Goal: Task Accomplishment & Management: Use online tool/utility

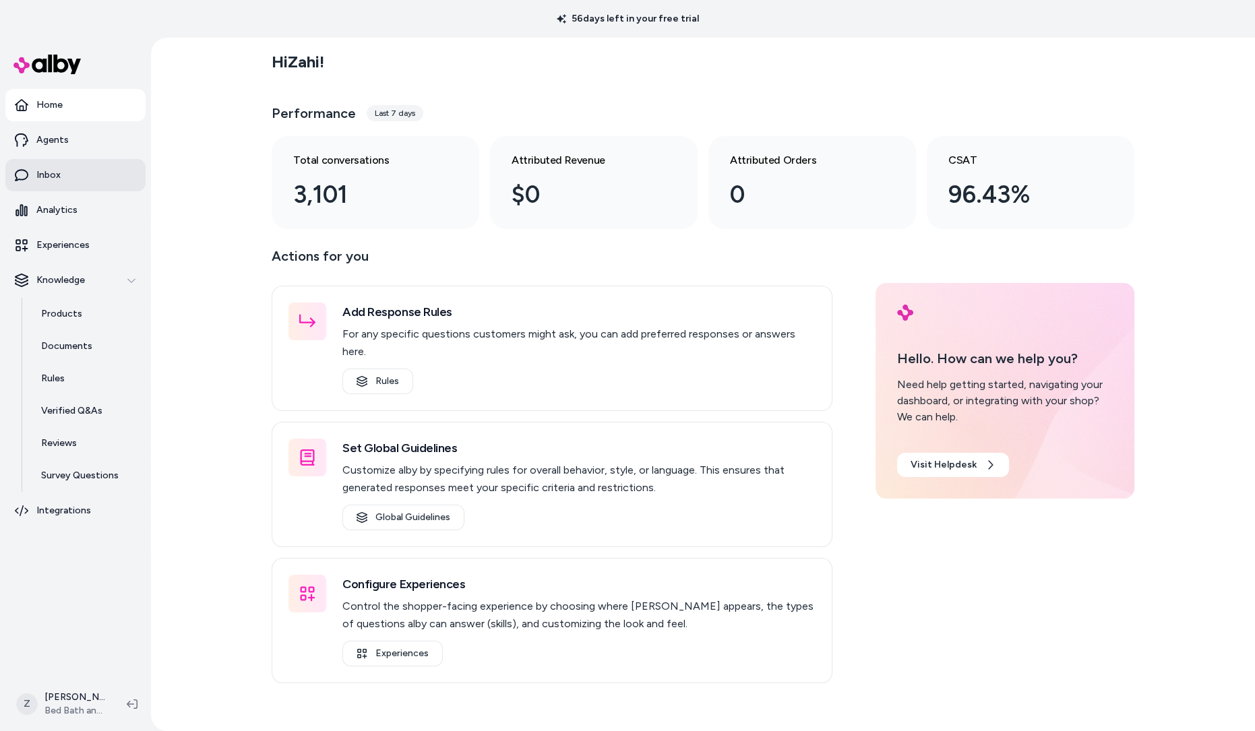
click at [84, 179] on link "Inbox" at bounding box center [75, 175] width 140 height 32
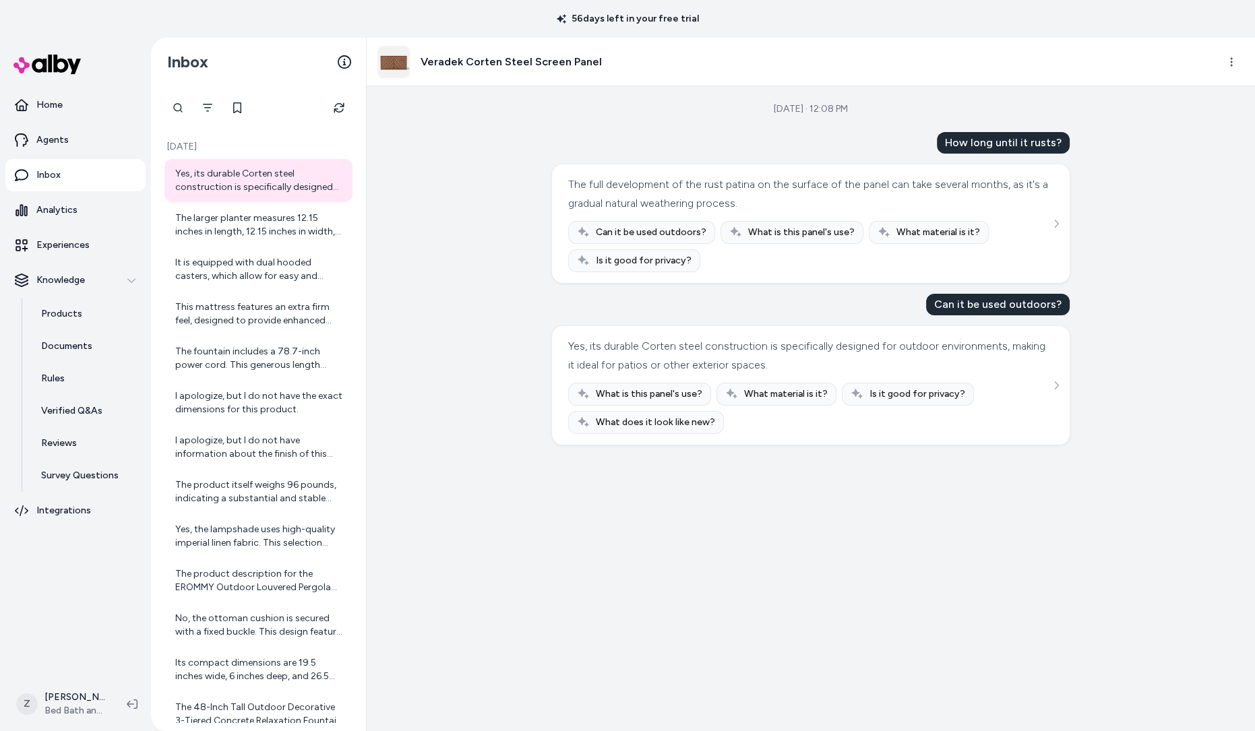
click at [1052, 182] on div "The full development of the rust patina on the surface of the panel can take se…" at bounding box center [810, 223] width 485 height 97
click at [1232, 63] on html "56 days left in your free trial Home Agents Inbox Analytics Experiences Knowled…" at bounding box center [627, 365] width 1255 height 731
click at [749, 107] on html "56 days left in your free trial Home Agents Inbox Analytics Experiences Knowled…" at bounding box center [627, 365] width 1255 height 731
click at [291, 236] on div "The larger planter measures 12.15 inches in length, 12.15 inches in width, and …" at bounding box center [259, 225] width 169 height 27
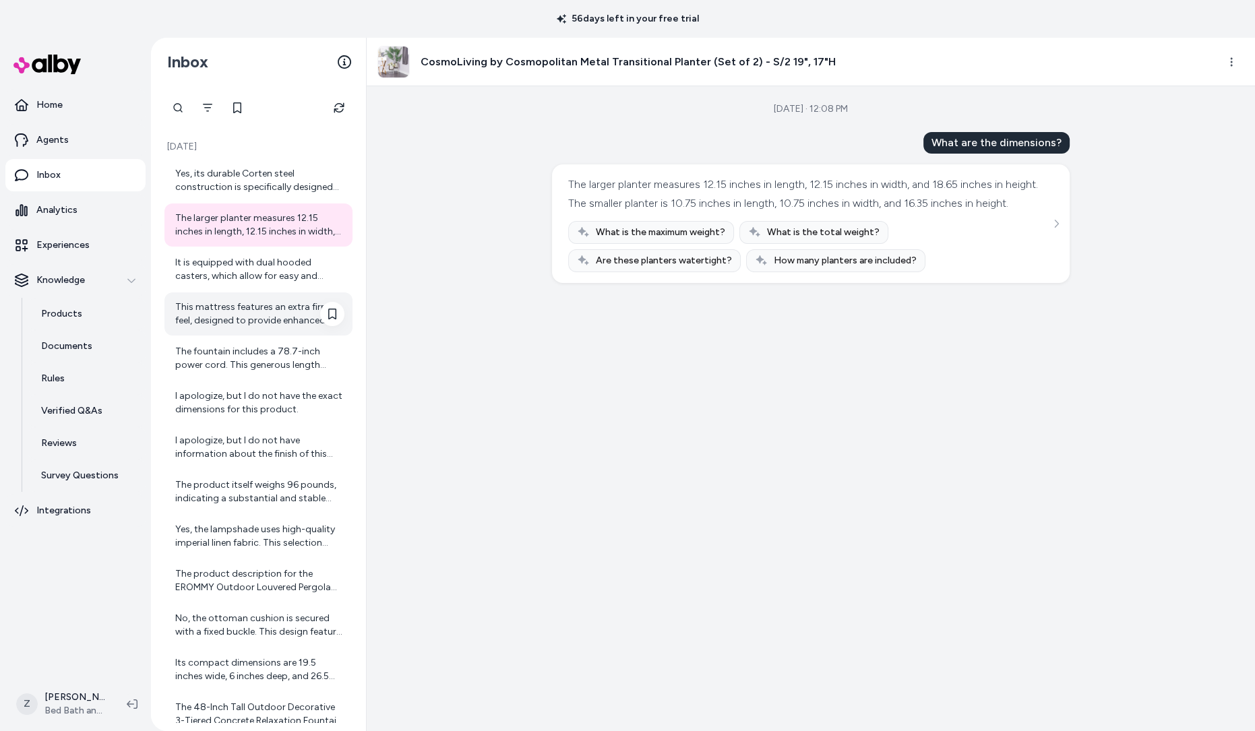
click at [281, 302] on div "This mattress features an extra firm feel, designed to provide enhanced support…" at bounding box center [259, 314] width 169 height 27
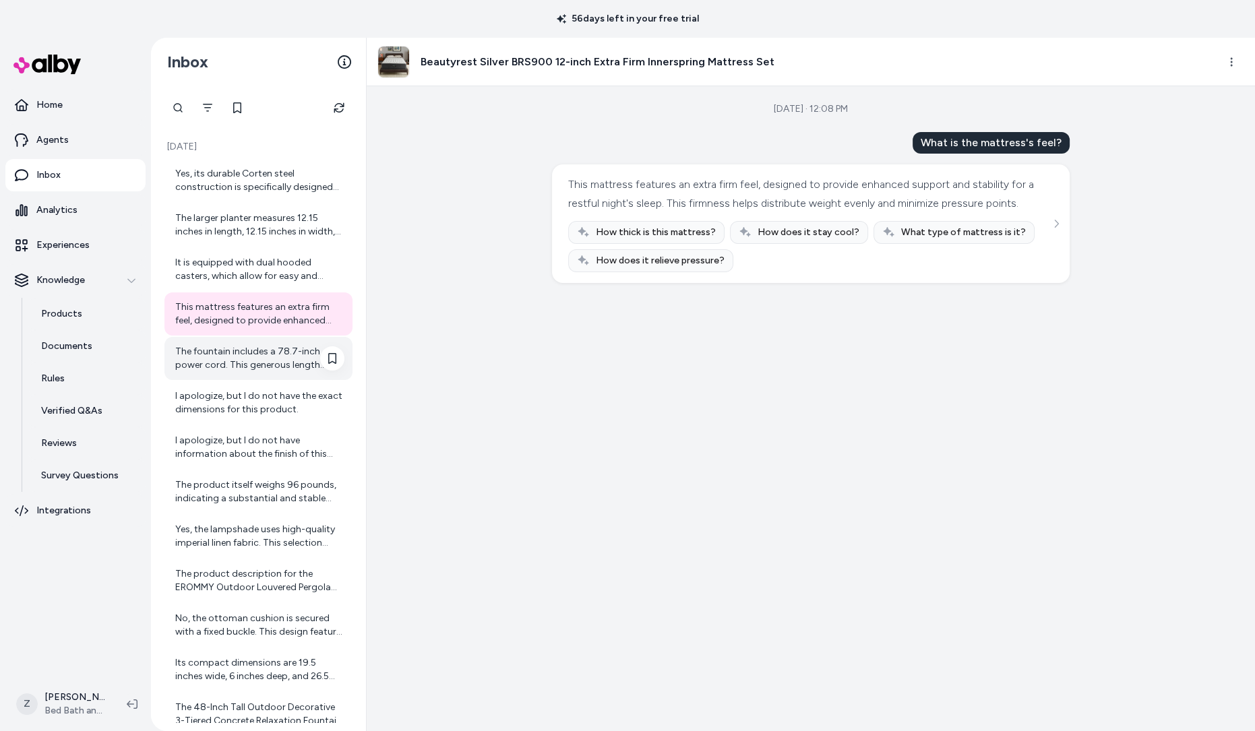
click at [280, 369] on div "The fountain includes a 78.7-inch power cord. This generous length provides fle…" at bounding box center [259, 358] width 169 height 27
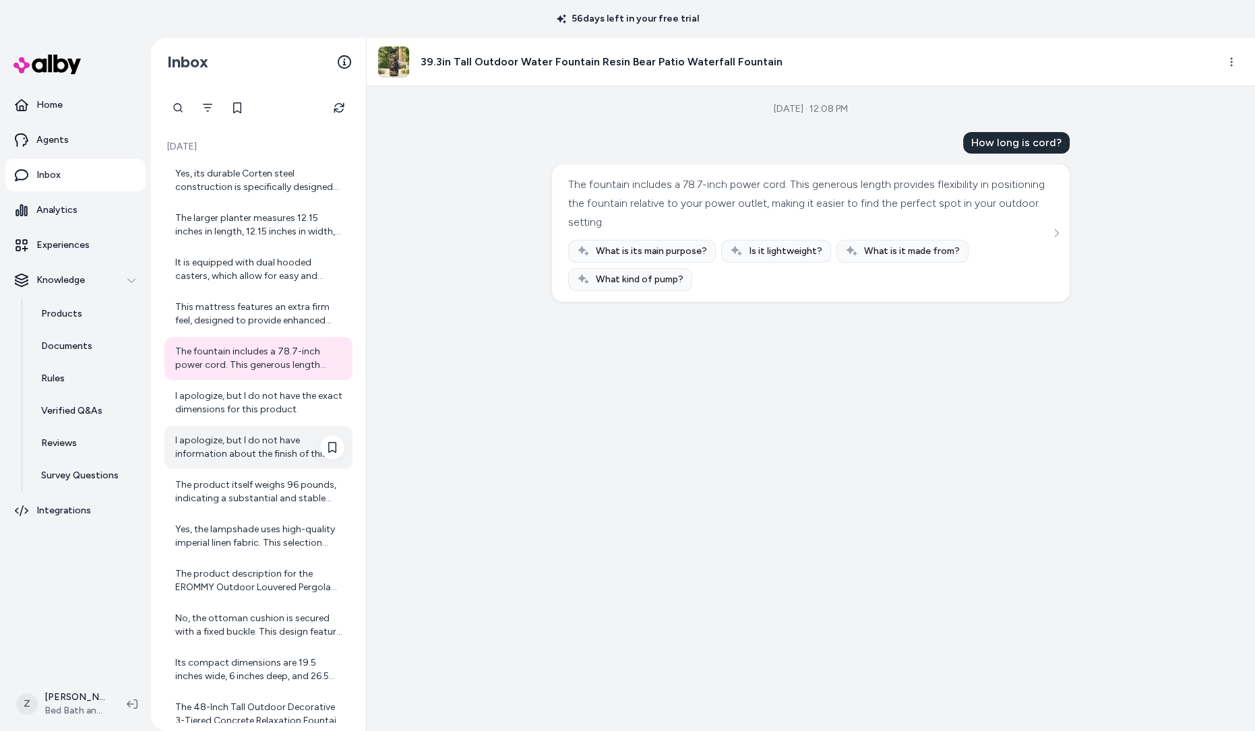
click at [273, 455] on div "I apologize, but I do not have information about the finish of this product. Is…" at bounding box center [259, 447] width 169 height 27
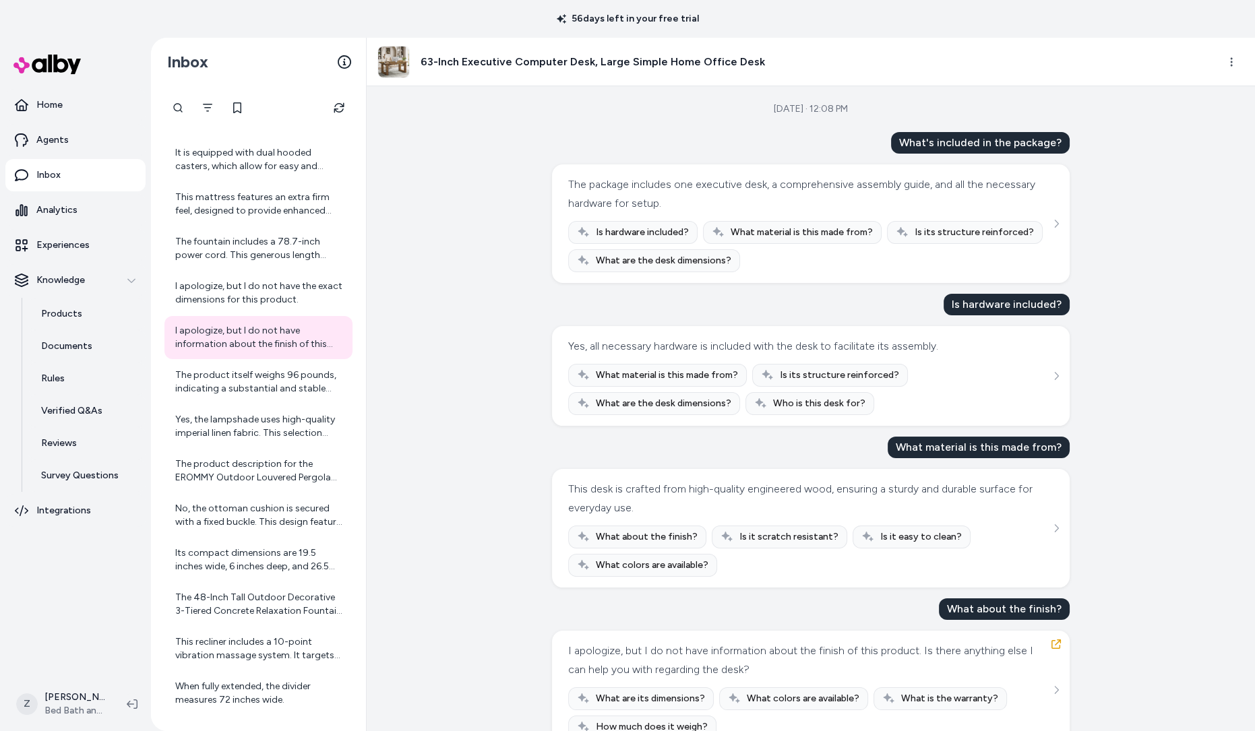
scroll to position [33, 0]
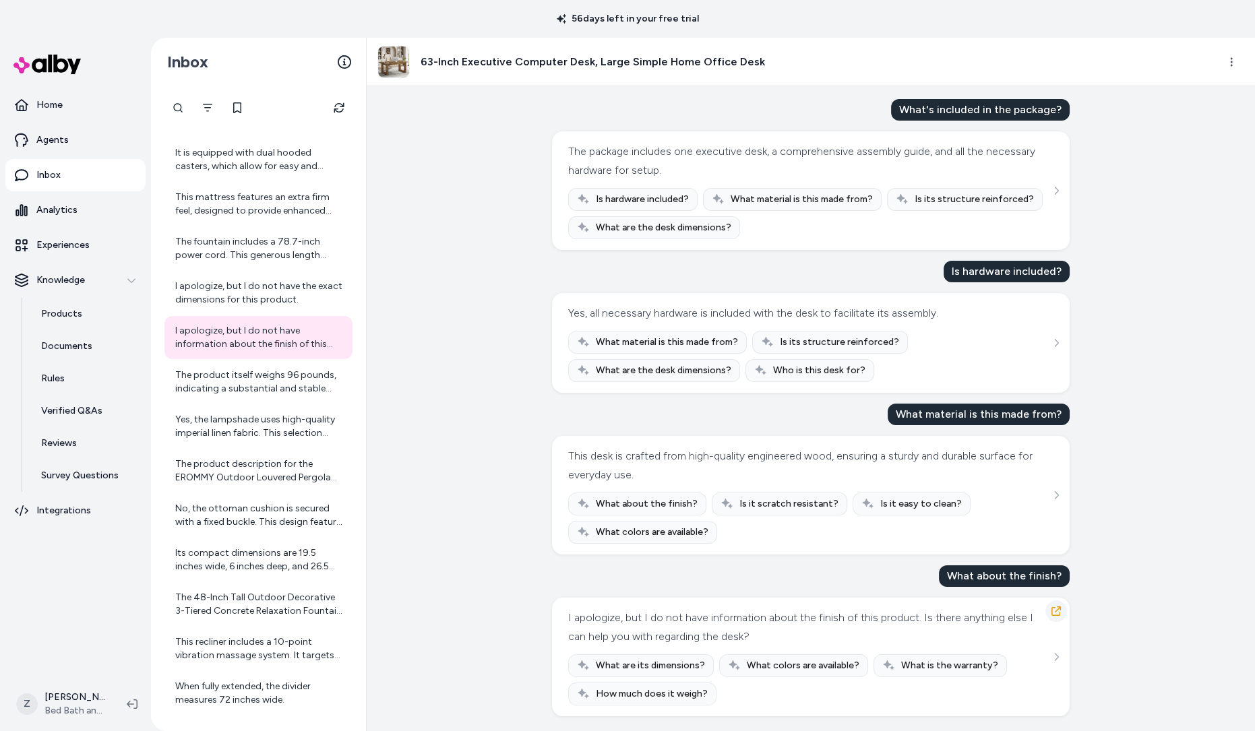
click at [1054, 606] on icon "button" at bounding box center [1056, 611] width 11 height 11
click at [503, 237] on div "Aug 26, 2025 · 12:08 PM What's included in the package? The package includes on…" at bounding box center [811, 408] width 889 height 645
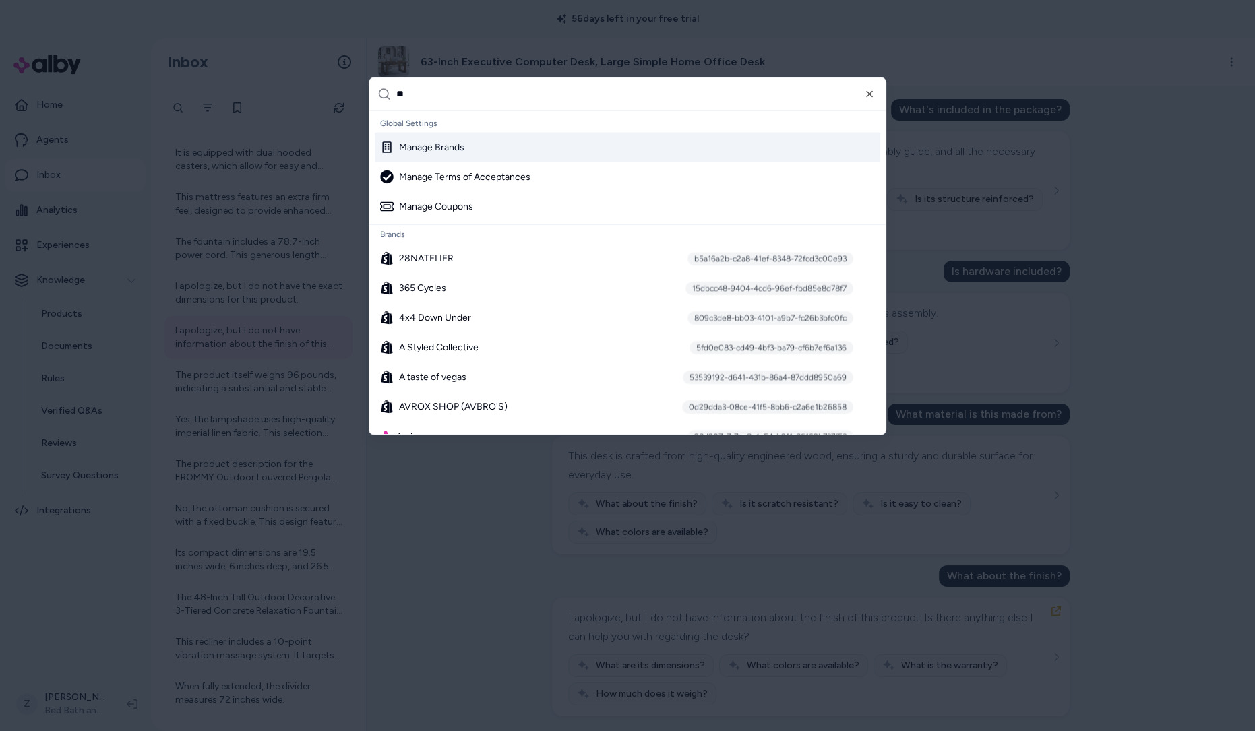
type input "***"
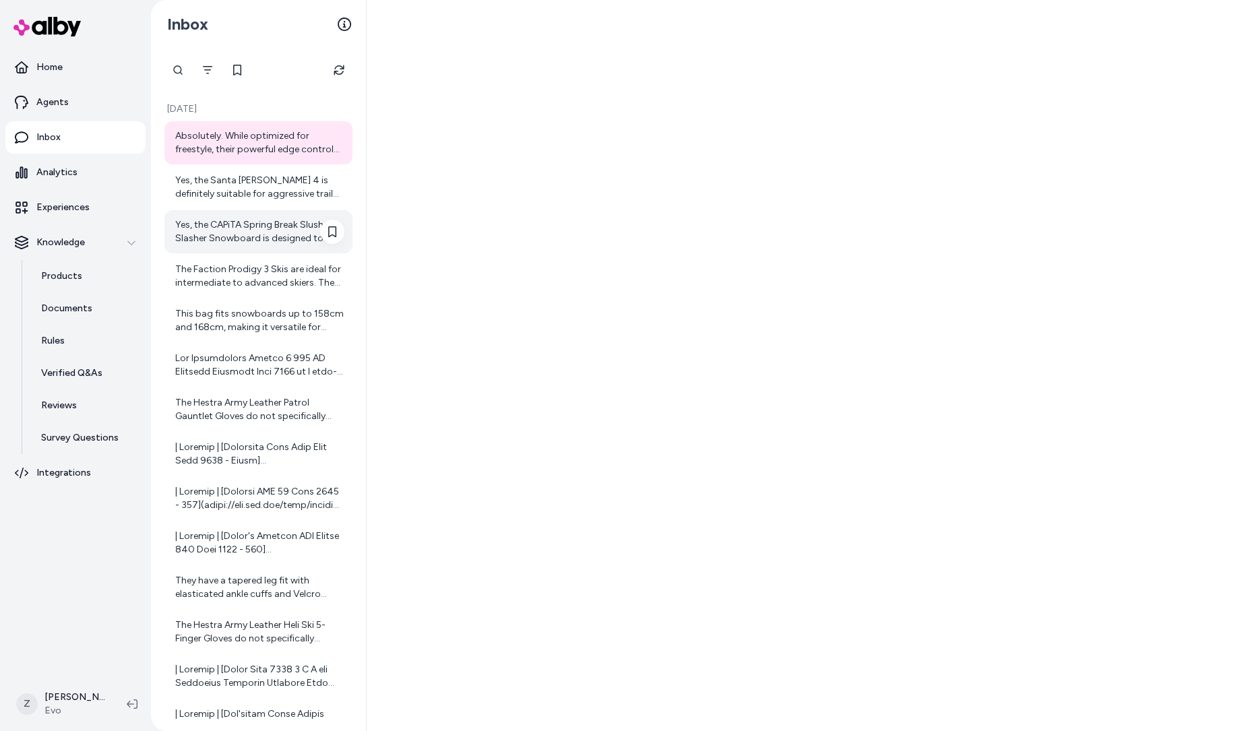
click at [262, 222] on div "Yes, the CAPiTA Spring Break Slush Slasher Snowboard is designed to float effor…" at bounding box center [259, 231] width 169 height 27
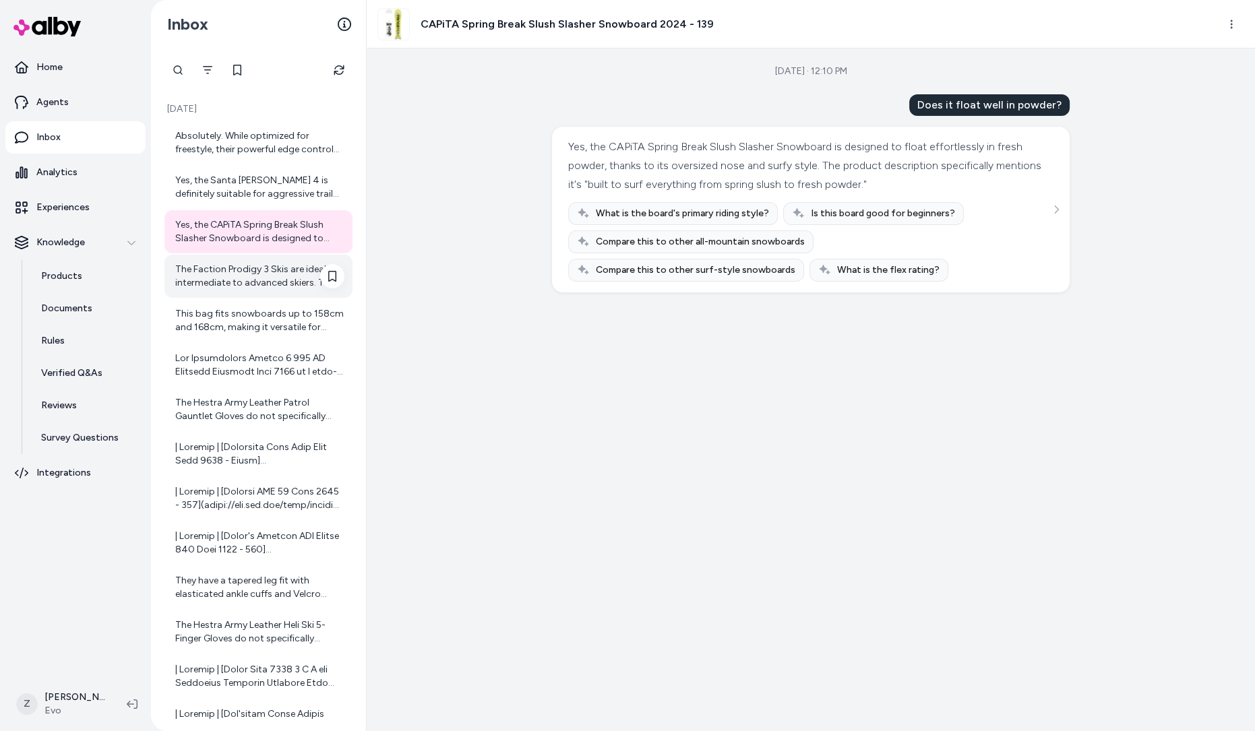
click at [258, 291] on div "The Faction Prodigy 3 Skis are ideal for intermediate to advanced skiers. They …" at bounding box center [258, 276] width 188 height 43
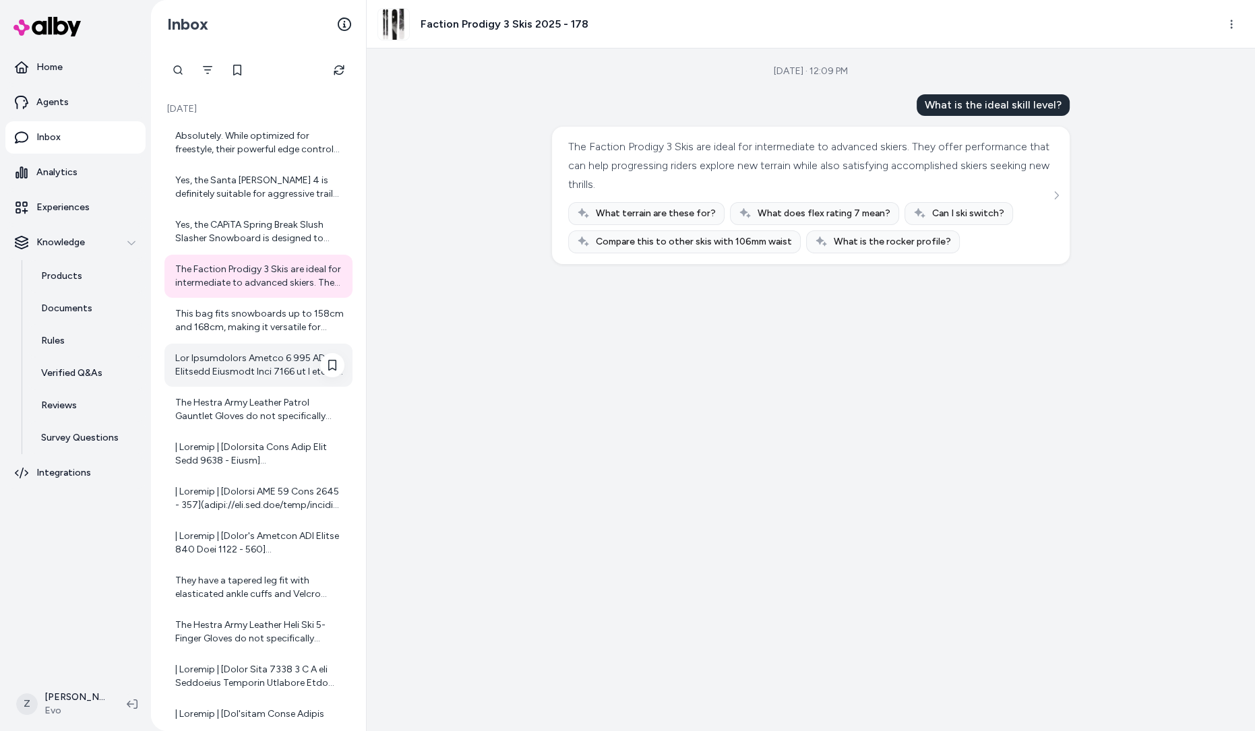
click at [261, 357] on div at bounding box center [259, 365] width 169 height 27
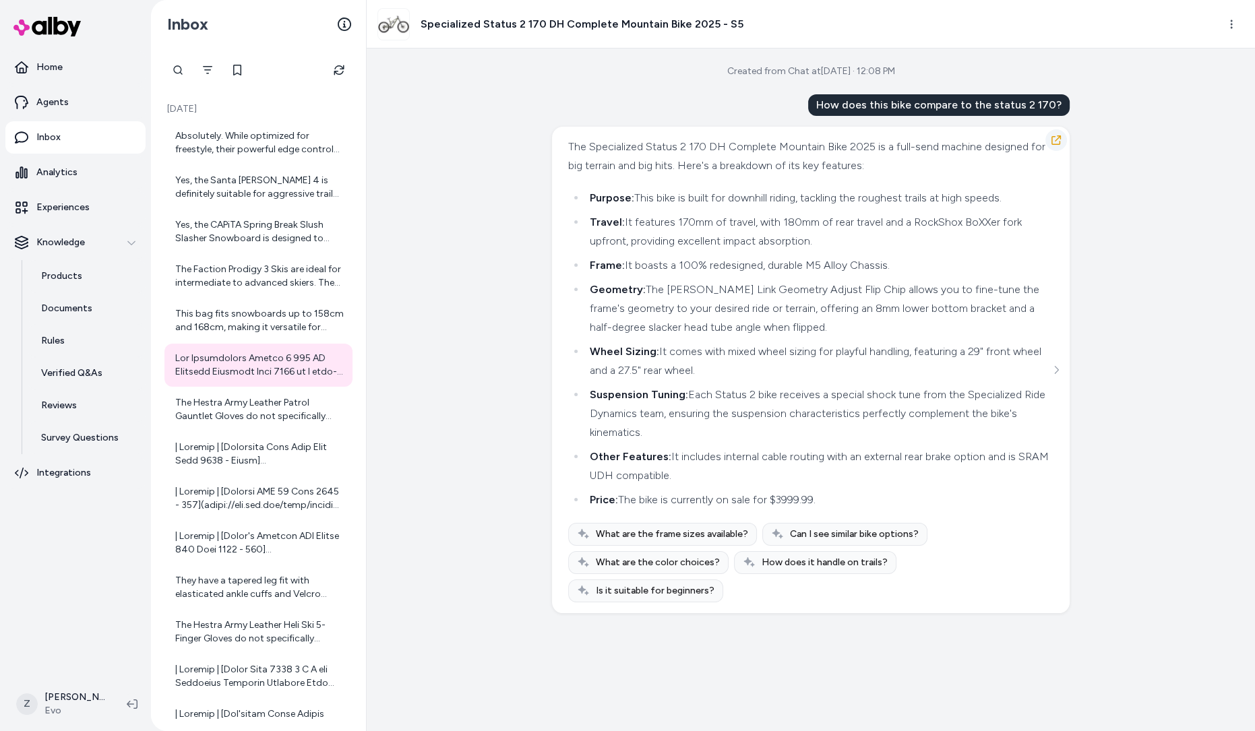
click at [1055, 131] on button "button" at bounding box center [1057, 140] width 22 height 22
click at [1057, 137] on icon "button" at bounding box center [1056, 140] width 11 height 11
